Goal: Find specific page/section: Find specific page/section

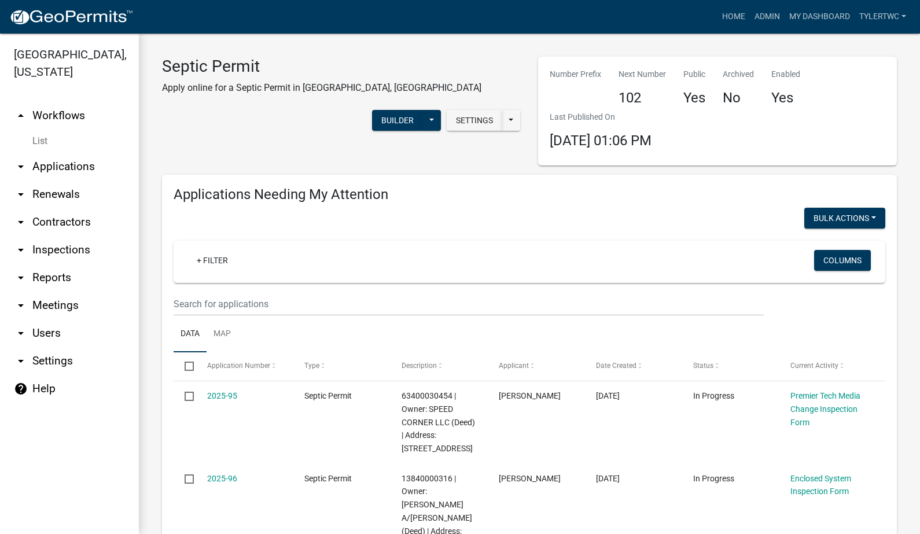
select select "2: 50"
select select "3: 100"
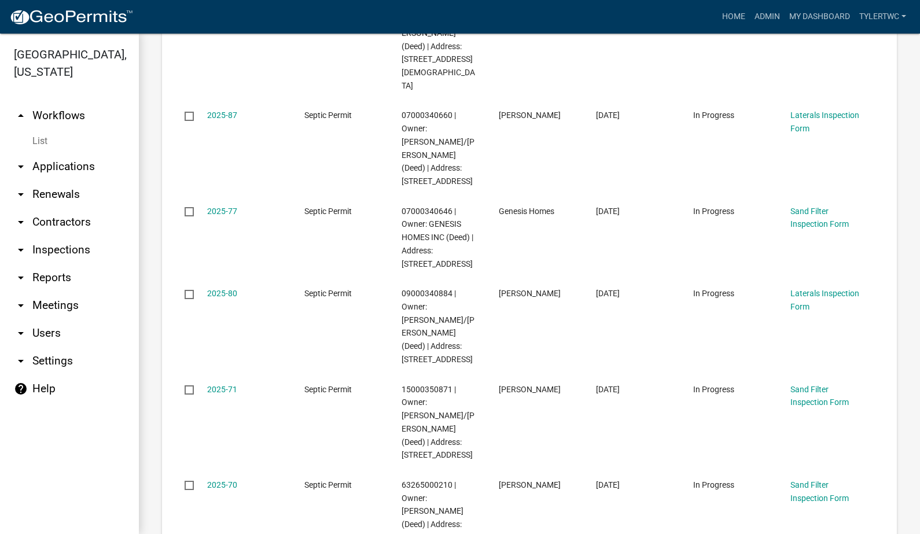
scroll to position [2970, 0]
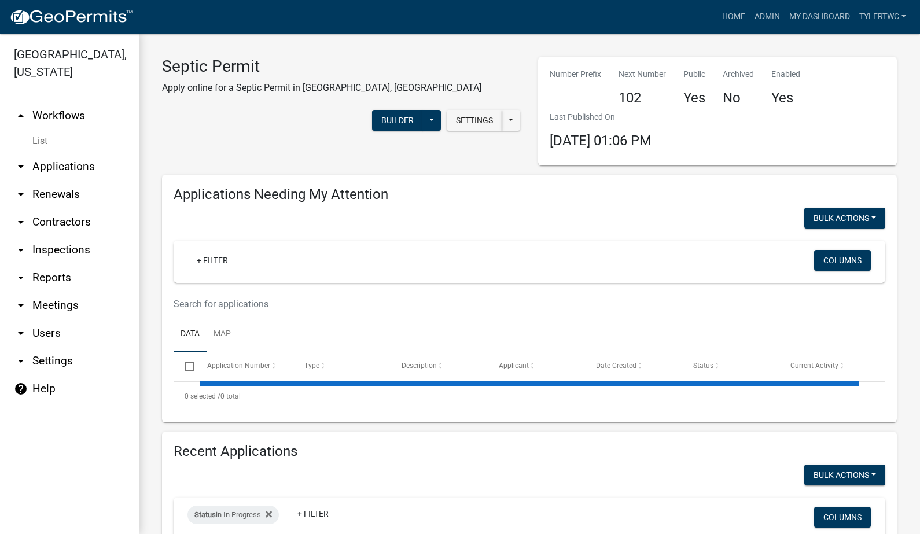
select select "2: 50"
select select "3: 100"
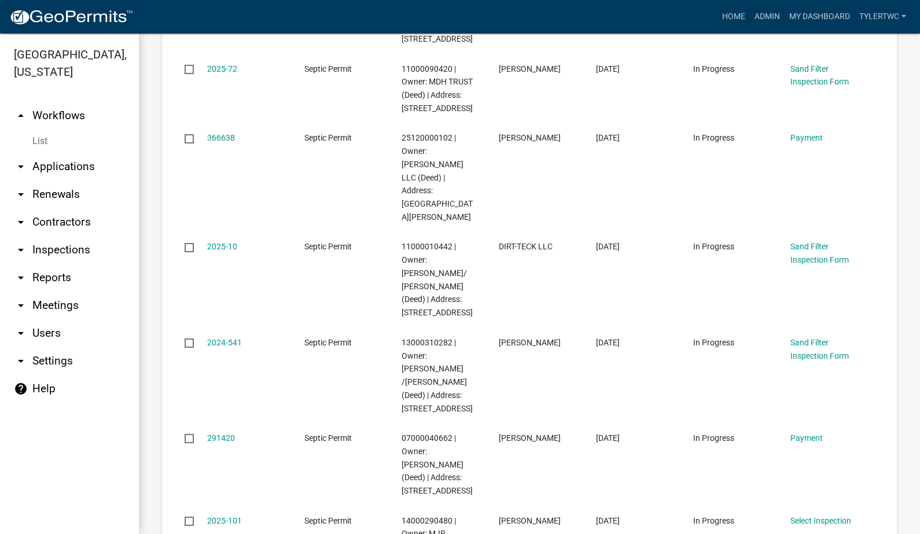
scroll to position [3981, 0]
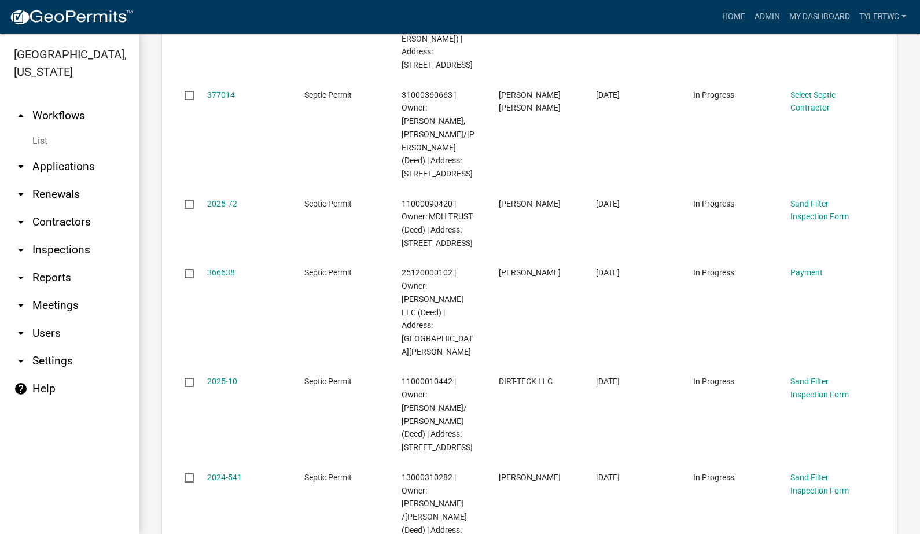
click at [56, 180] on link "arrow_drop_down Renewals" at bounding box center [69, 194] width 139 height 28
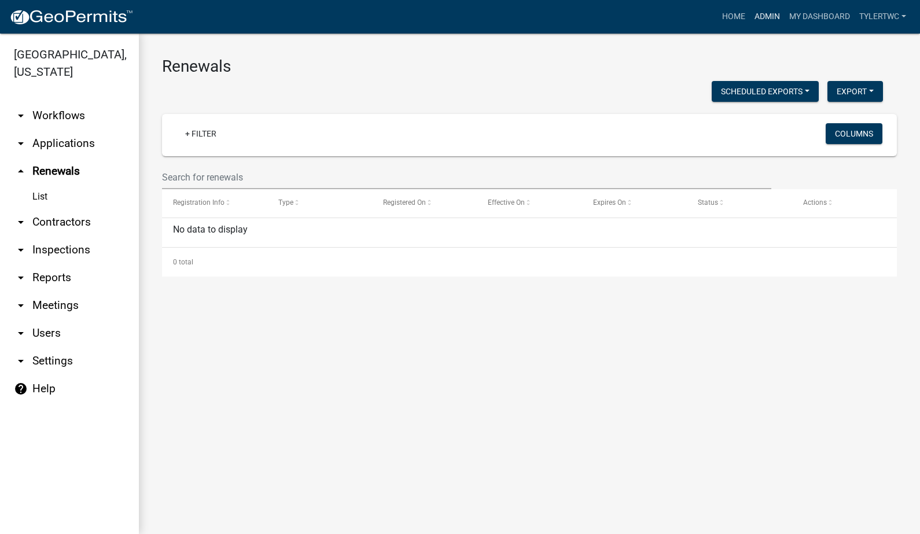
click at [771, 20] on link "Admin" at bounding box center [767, 17] width 35 height 22
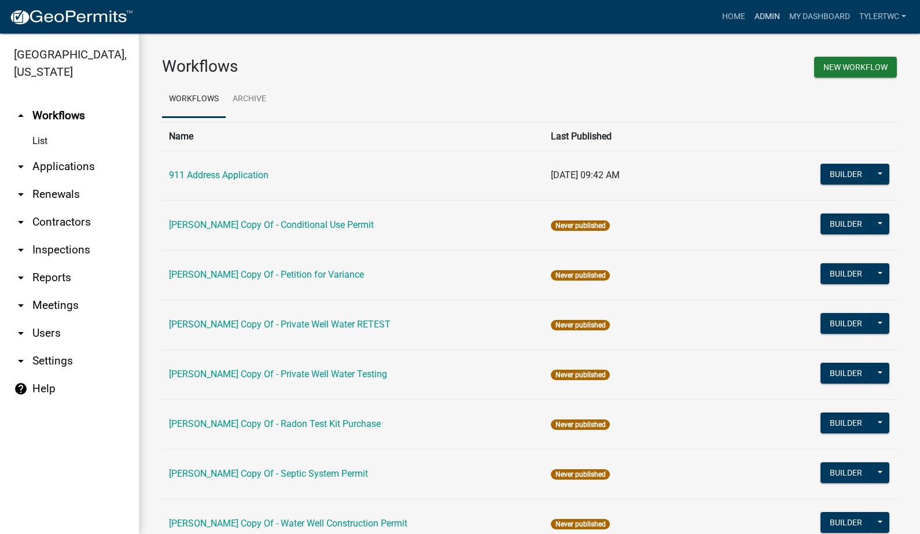
scroll to position [644, 0]
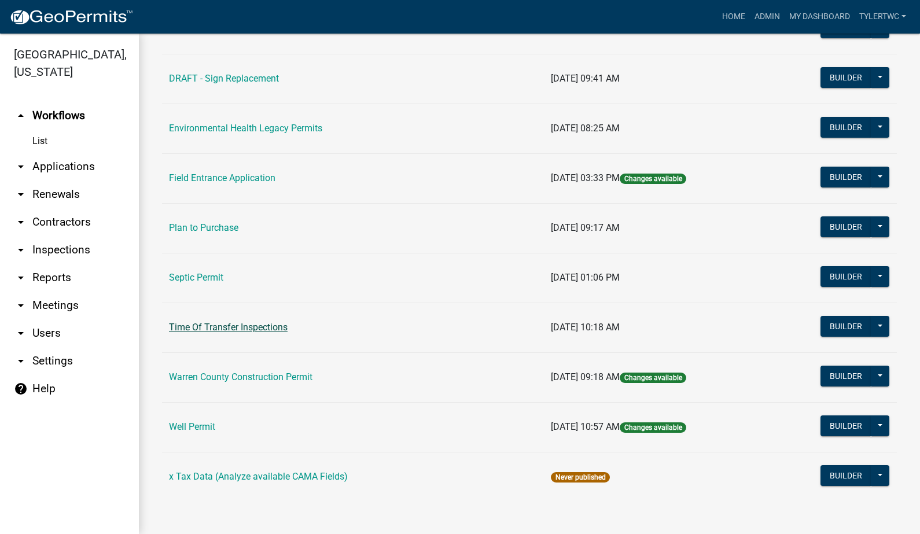
click at [242, 324] on link "Time Of Transfer Inspections" at bounding box center [228, 327] width 119 height 11
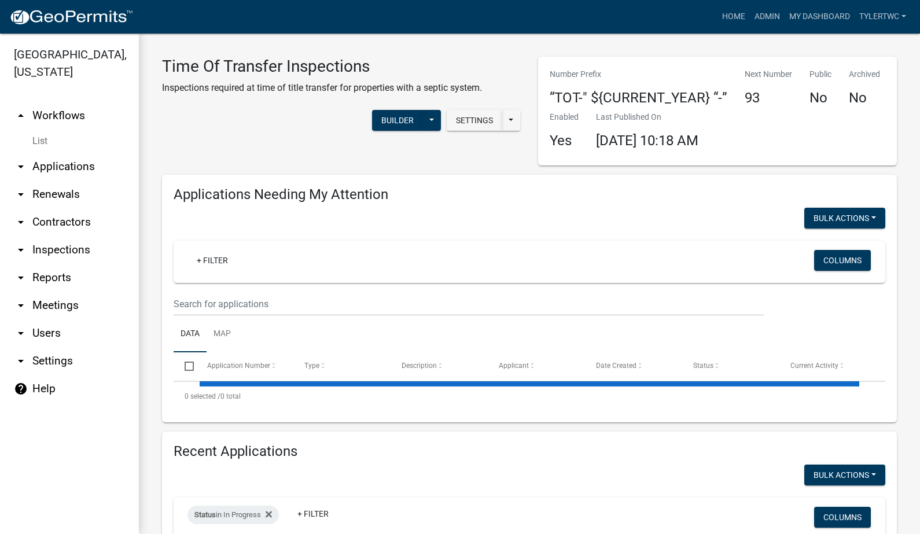
select select "2: 50"
select select "3: 100"
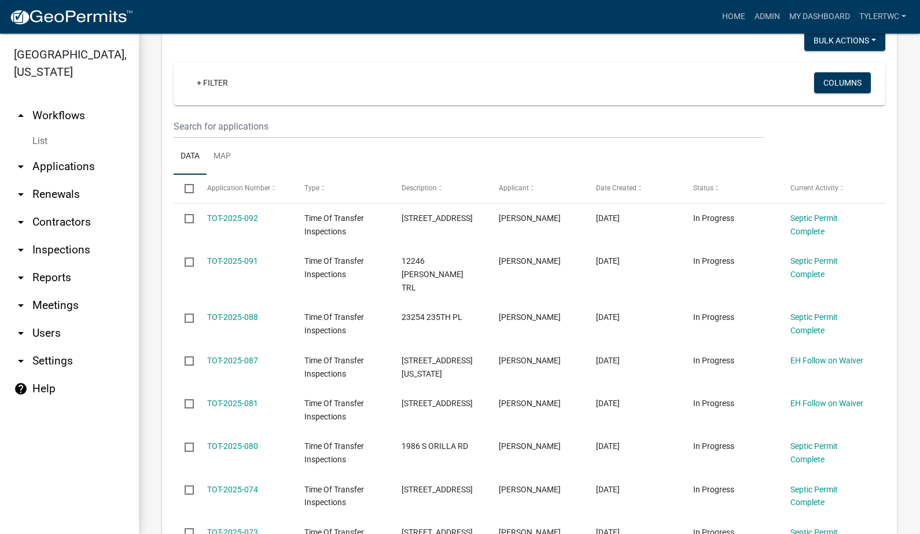
scroll to position [135, 0]
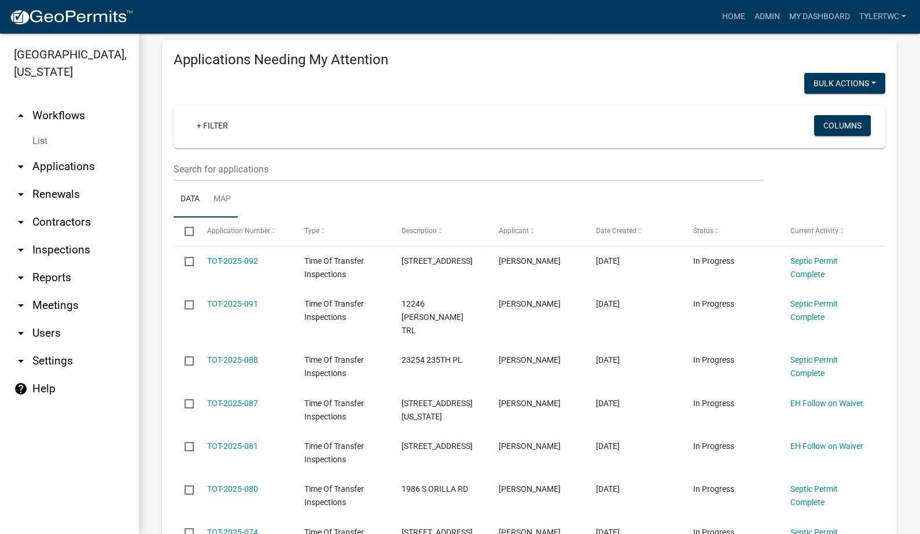
click at [232, 196] on link "Map" at bounding box center [222, 199] width 31 height 37
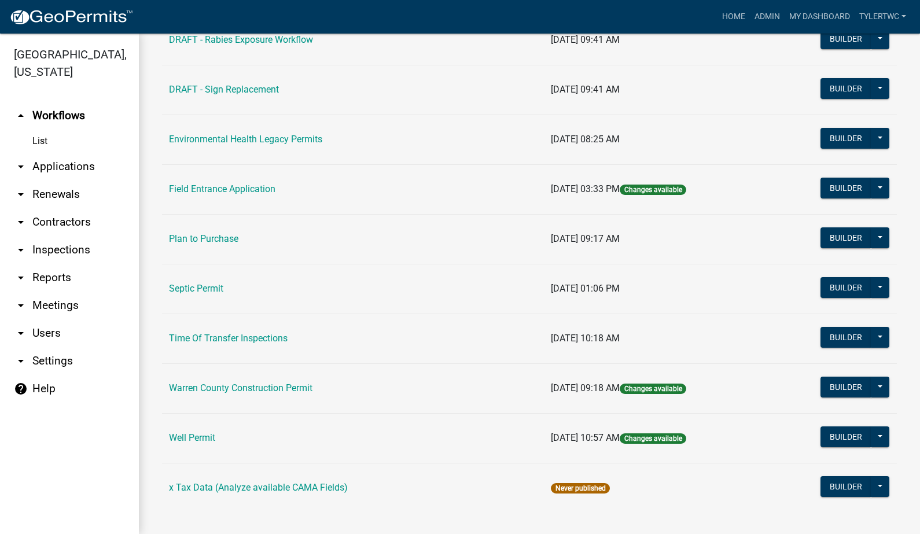
scroll to position [644, 0]
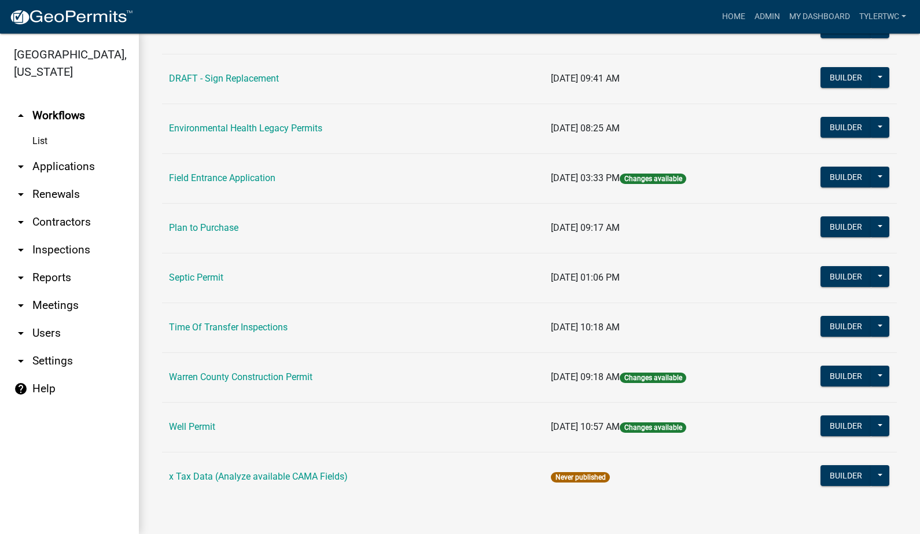
click at [231, 320] on td "Time Of Transfer Inspections" at bounding box center [353, 328] width 382 height 50
click at [231, 326] on link "Time Of Transfer Inspections" at bounding box center [228, 327] width 119 height 11
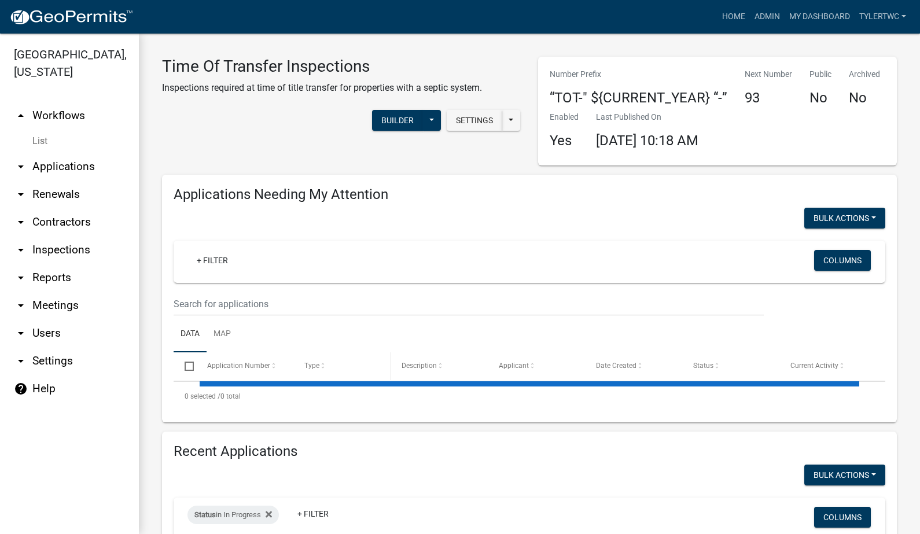
select select "2: 50"
select select "3: 100"
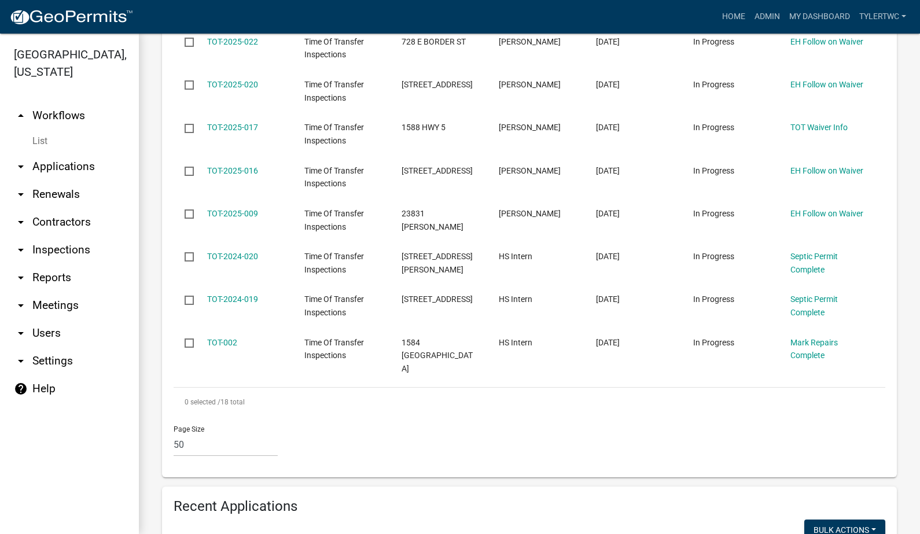
scroll to position [945, 0]
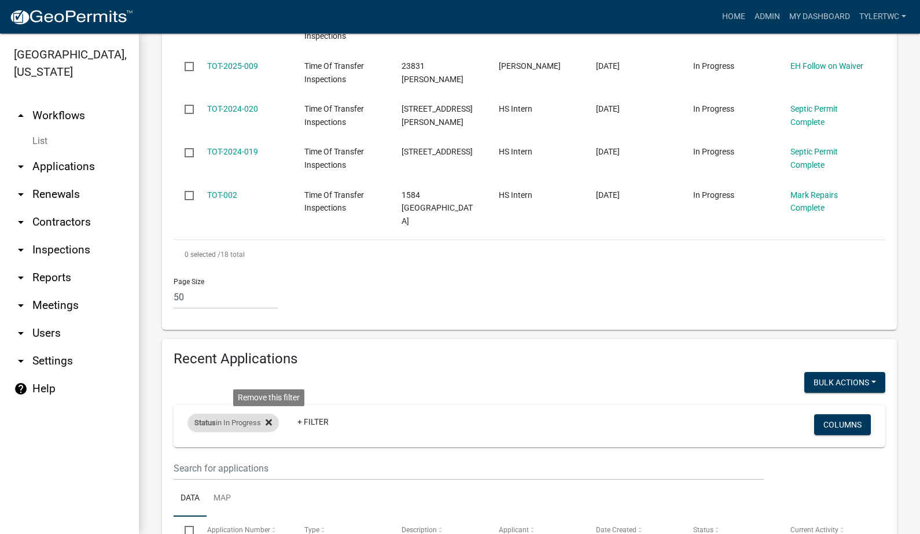
click at [270, 418] on icon at bounding box center [269, 422] width 6 height 9
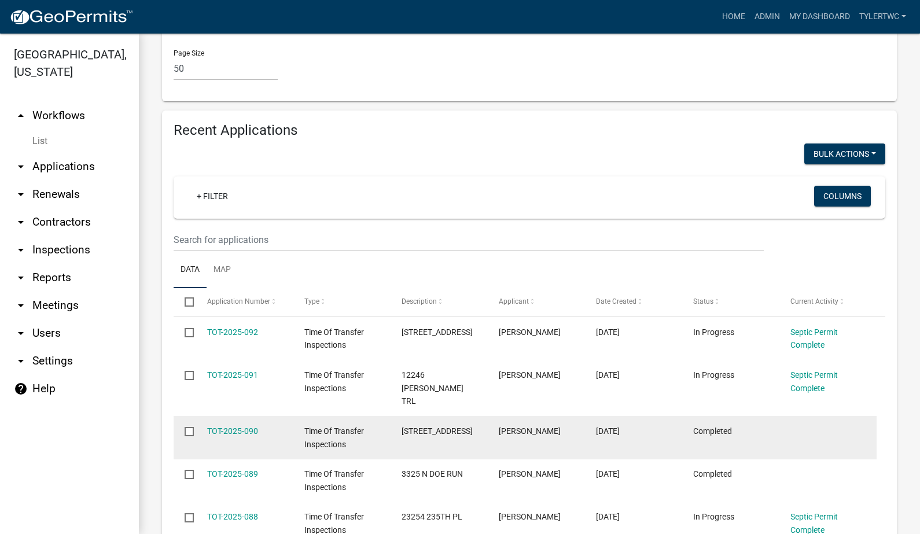
scroll to position [1215, 0]
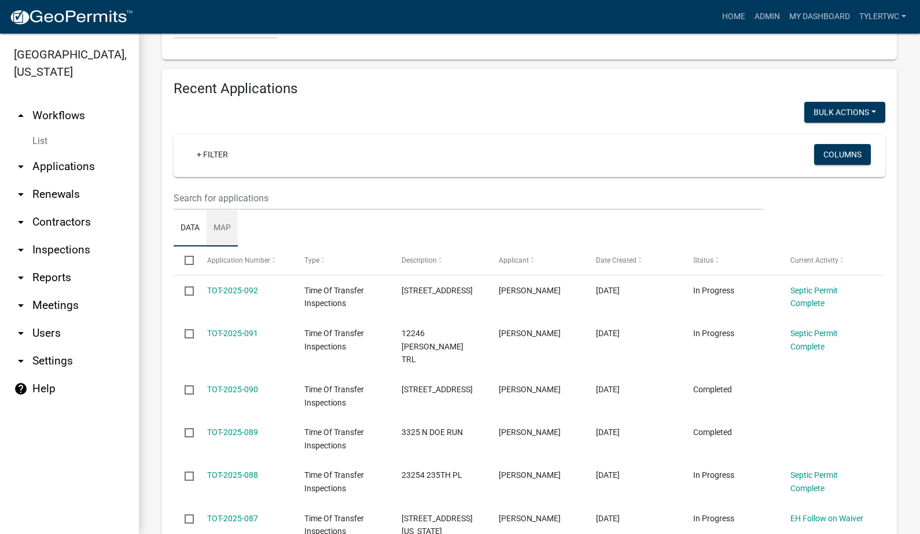
click at [223, 210] on link "Map" at bounding box center [222, 228] width 31 height 37
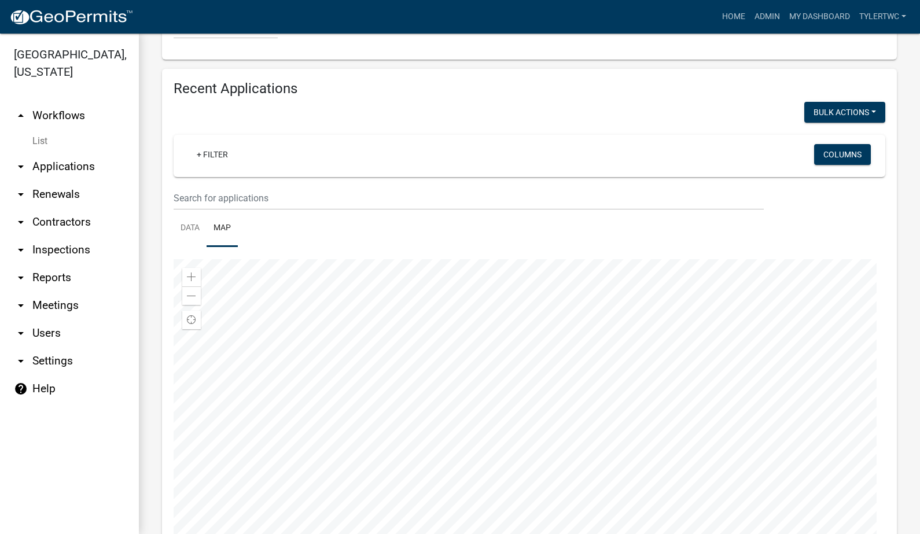
click at [483, 502] on div at bounding box center [530, 403] width 712 height 289
click at [518, 388] on div at bounding box center [530, 403] width 712 height 289
click at [180, 210] on link "Data" at bounding box center [190, 228] width 33 height 37
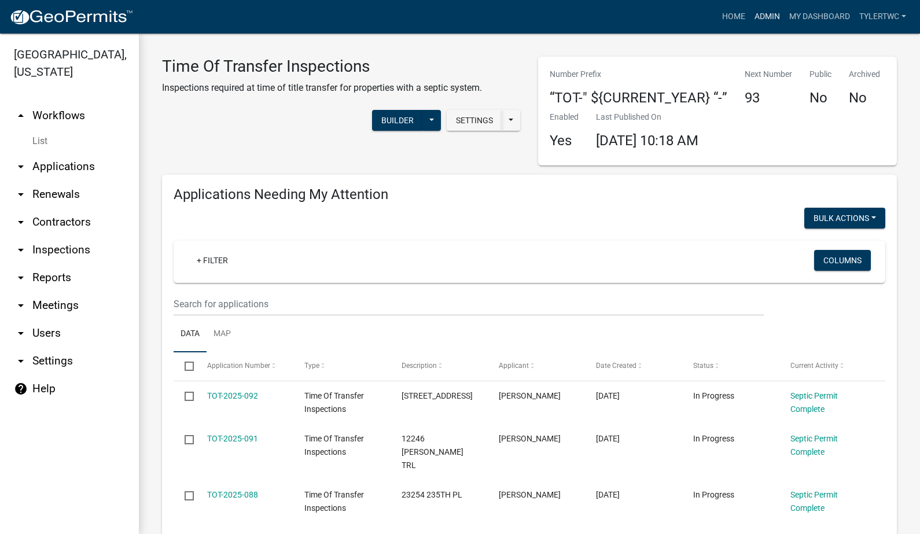
click at [774, 14] on link "Admin" at bounding box center [767, 17] width 35 height 22
